Goal: Task Accomplishment & Management: Use online tool/utility

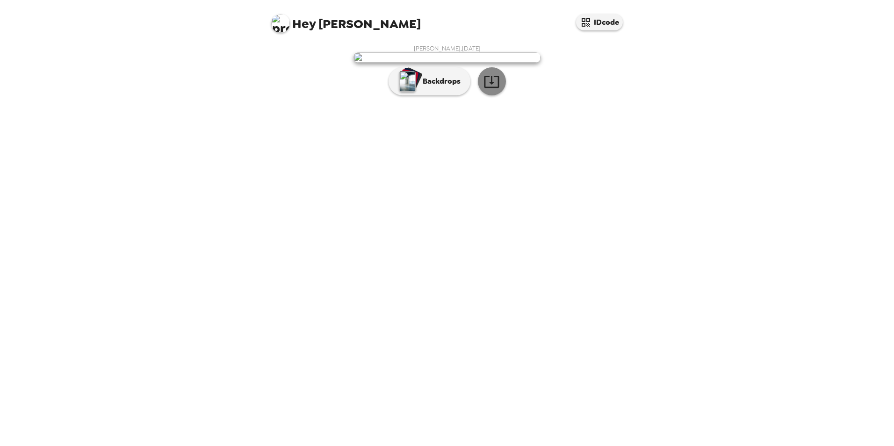
click at [494, 90] on icon "button" at bounding box center [491, 81] width 16 height 16
click at [160, 110] on div "Hey [PERSON_NAME] IDcode [PERSON_NAME] , [DATE] Backdrops" at bounding box center [447, 223] width 894 height 446
click at [427, 87] on p "Backdrops" at bounding box center [439, 81] width 43 height 11
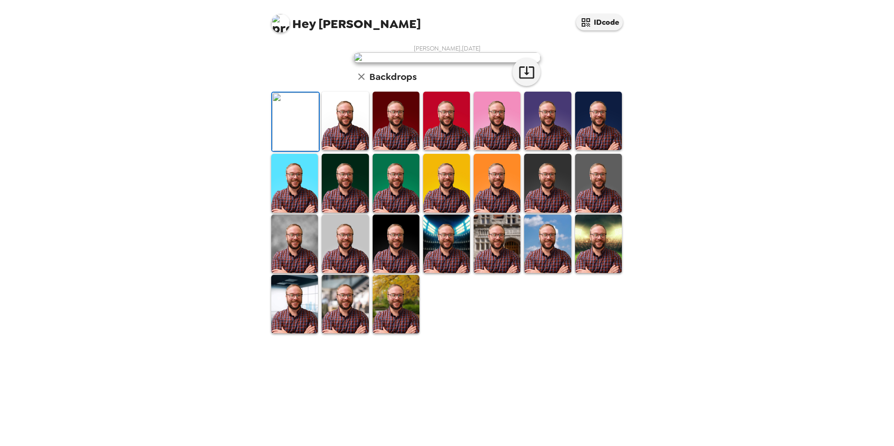
scroll to position [121, 0]
click at [212, 205] on div "Hey [PERSON_NAME] IDcode [PERSON_NAME] , [DATE] Backdrops" at bounding box center [447, 223] width 894 height 446
